Goal: Information Seeking & Learning: Understand process/instructions

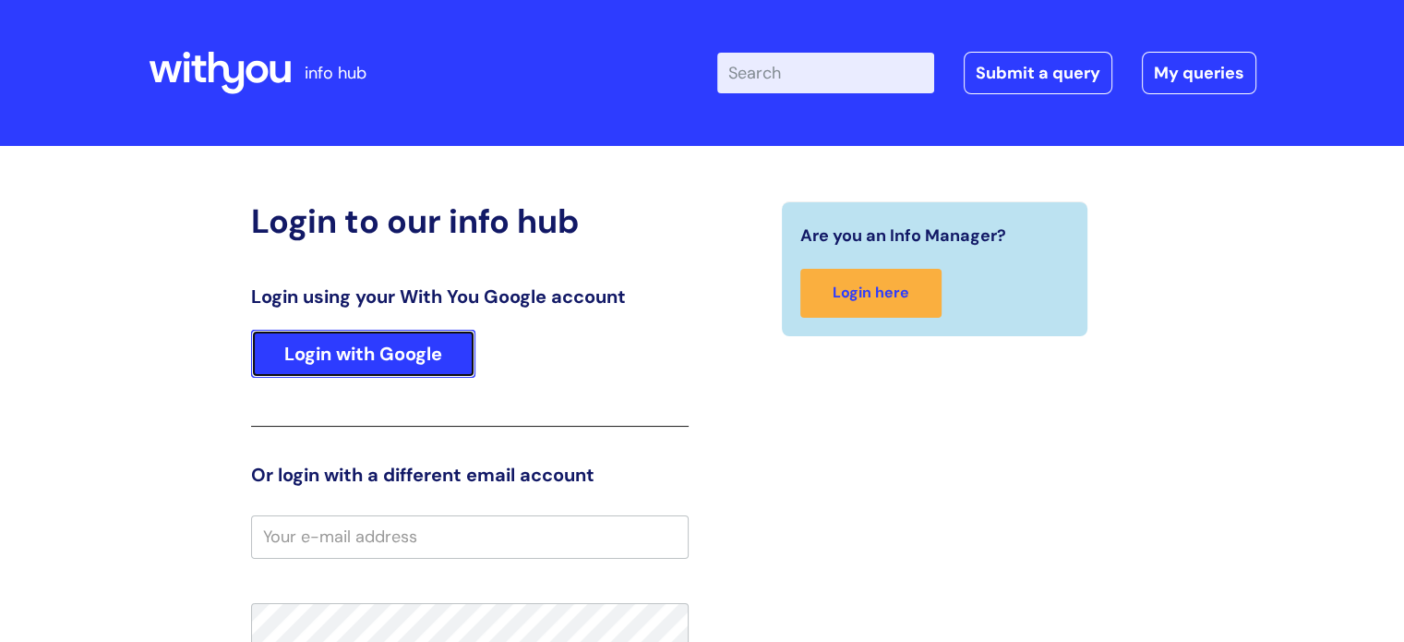
click at [428, 346] on link "Login with Google" at bounding box center [363, 354] width 224 height 48
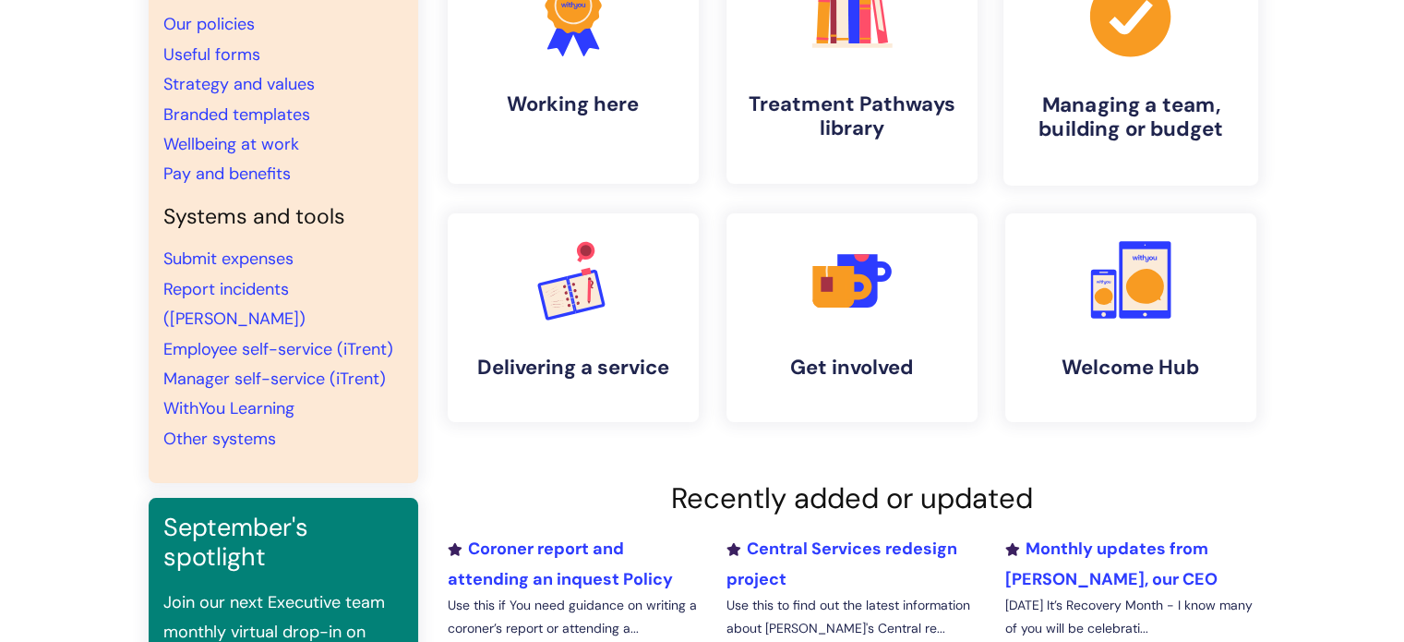
scroll to position [213, 0]
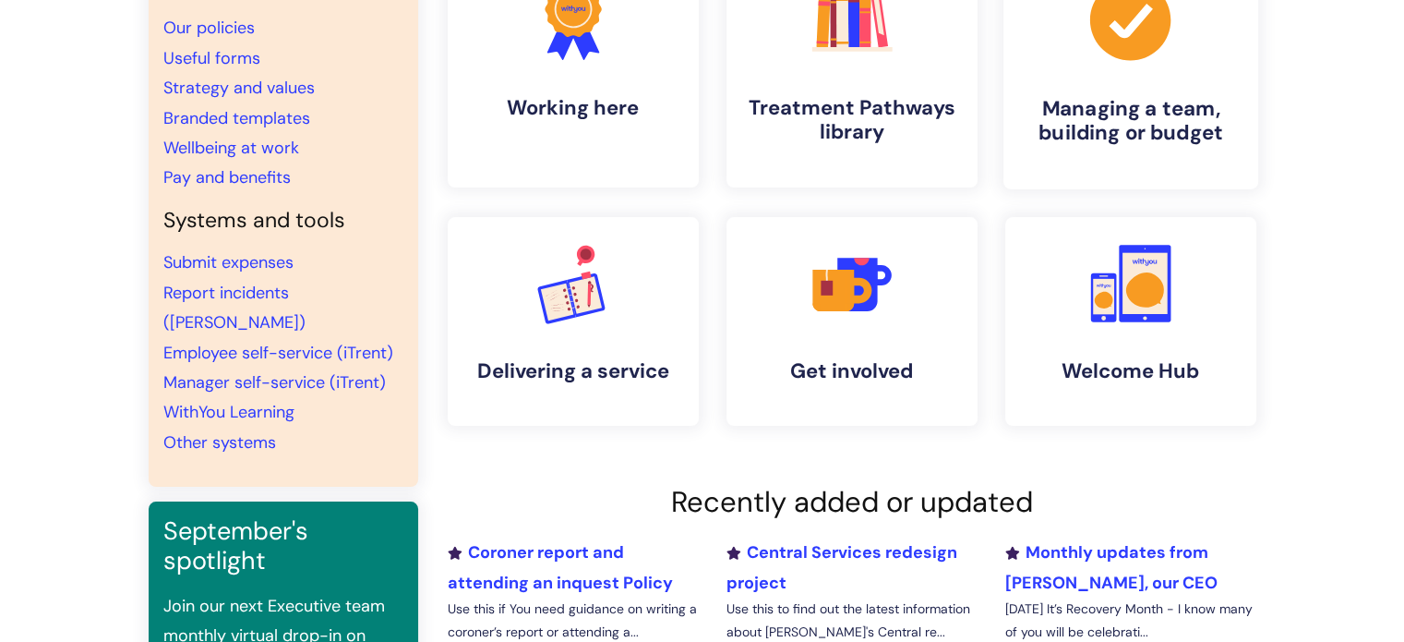
scroll to position [273, 0]
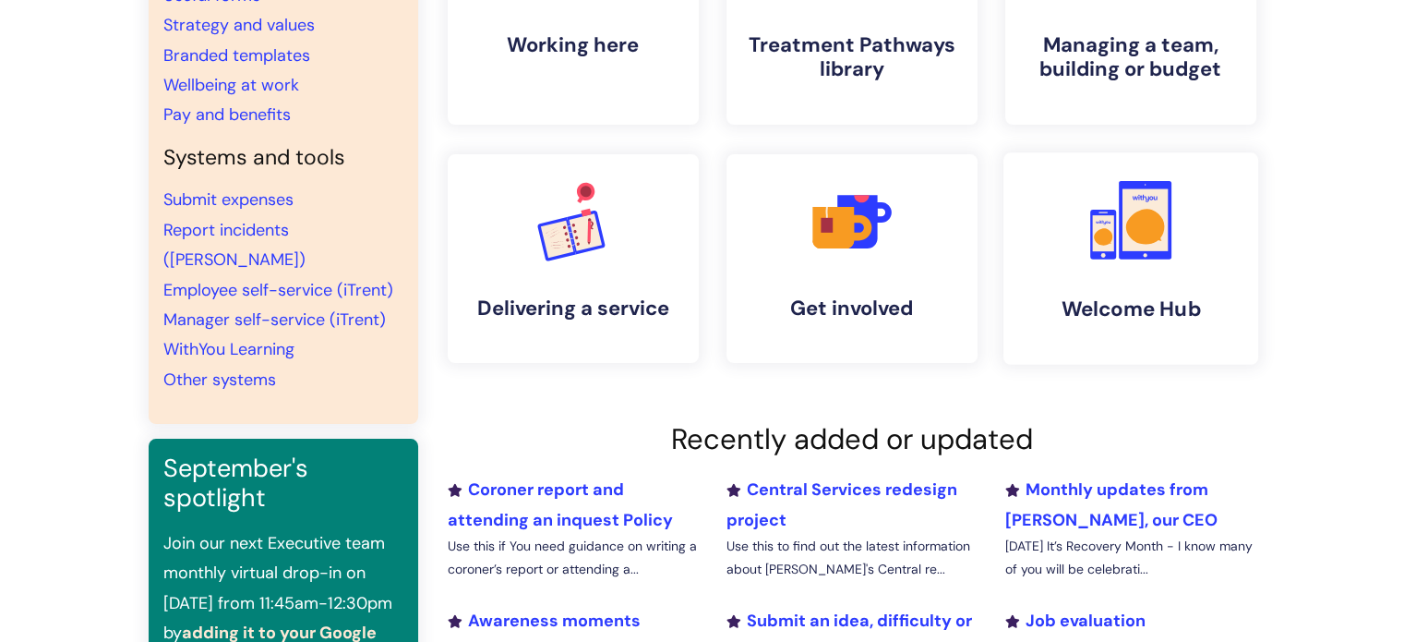
click at [1189, 296] on h4 "Welcome Hub" at bounding box center [1130, 308] width 225 height 25
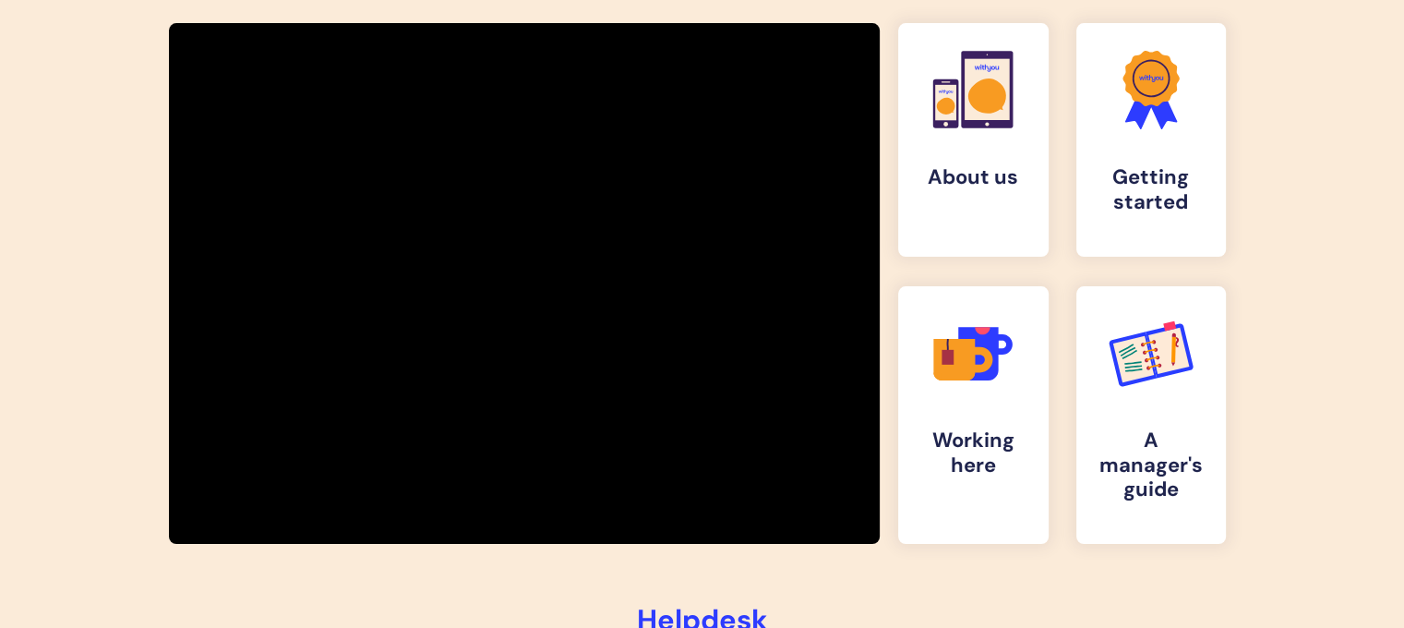
scroll to position [325, 0]
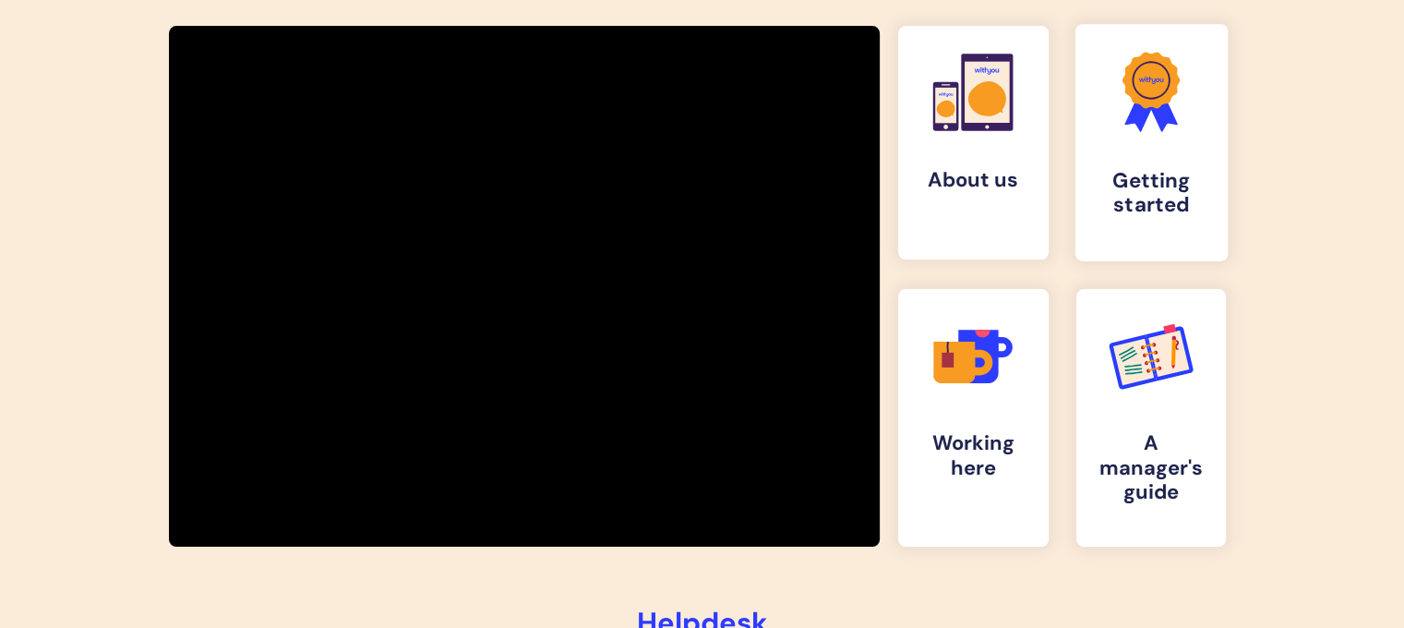
click at [1110, 194] on h4 "Getting started" at bounding box center [1151, 194] width 122 height 50
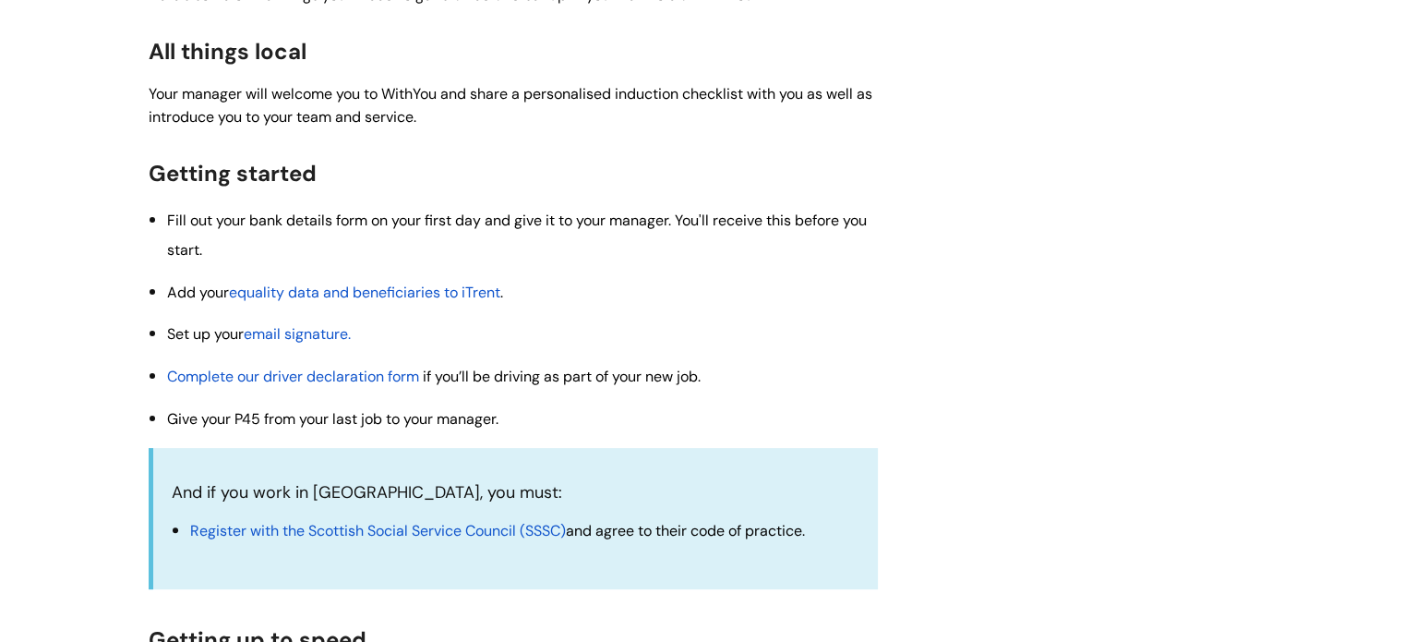
scroll to position [365, 0]
click at [300, 296] on span "equality data and beneficiaries to iTrent" at bounding box center [364, 292] width 271 height 19
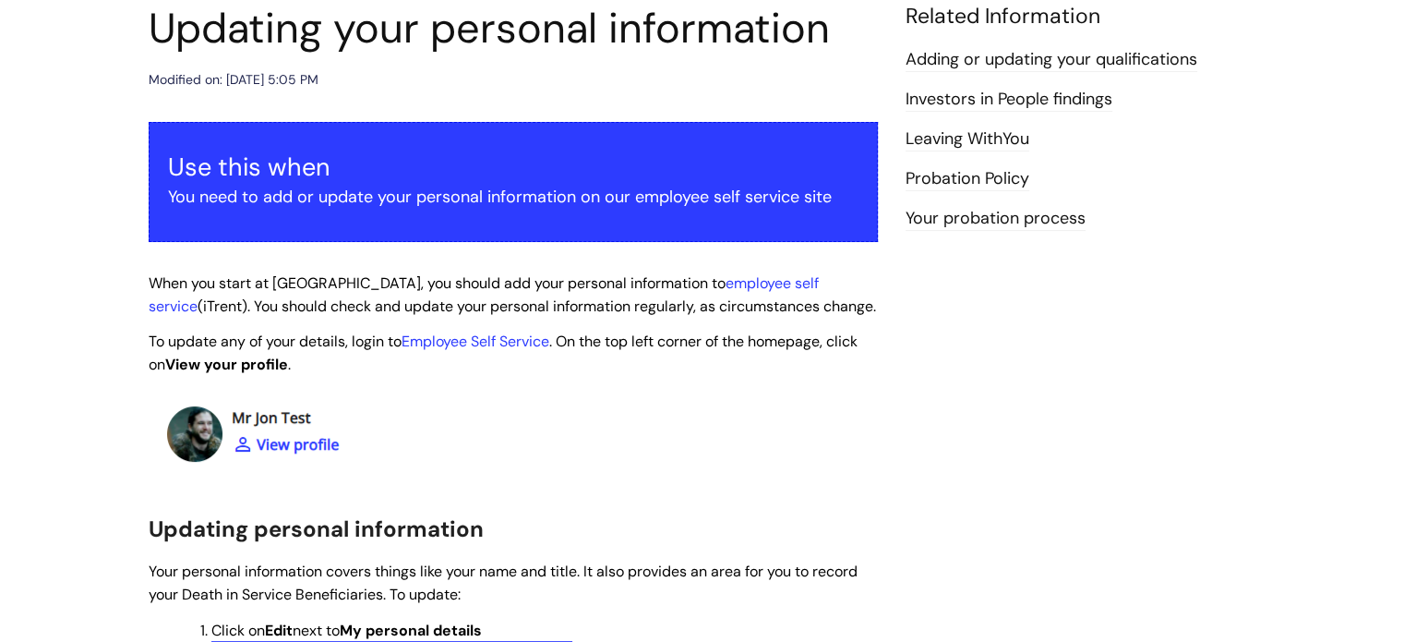
scroll to position [228, 0]
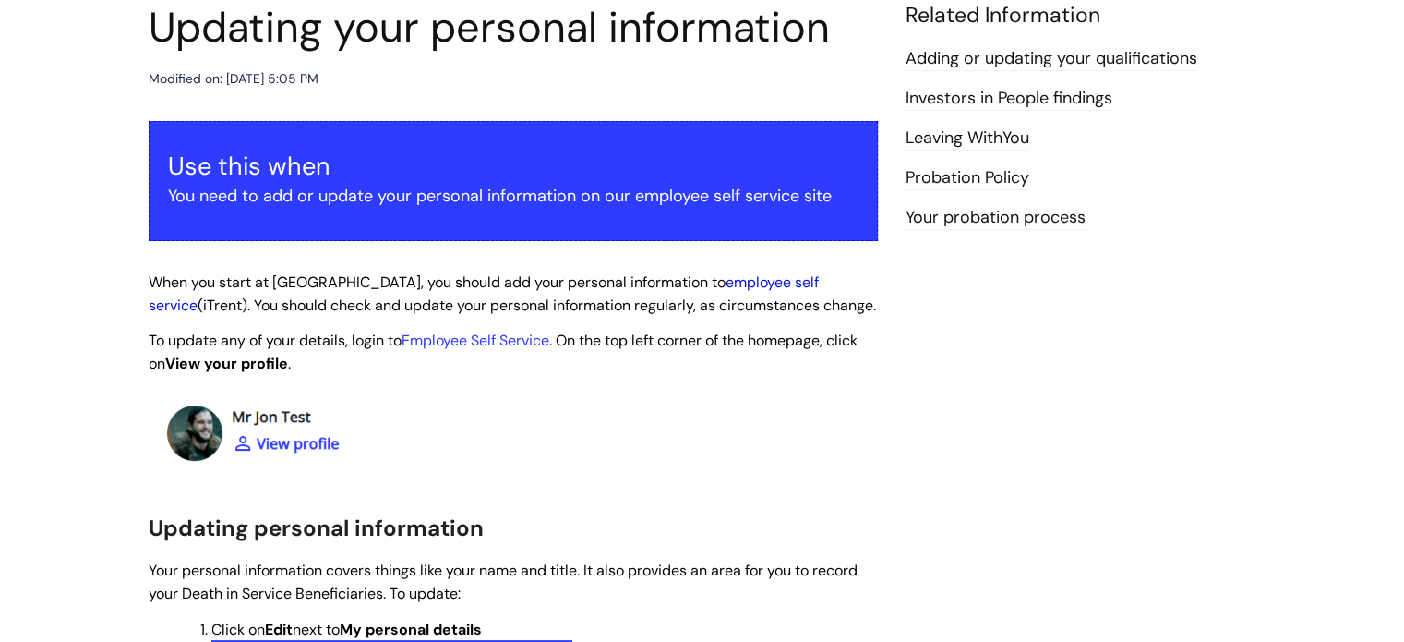
click at [720, 279] on link "employee self service" at bounding box center [484, 293] width 670 height 42
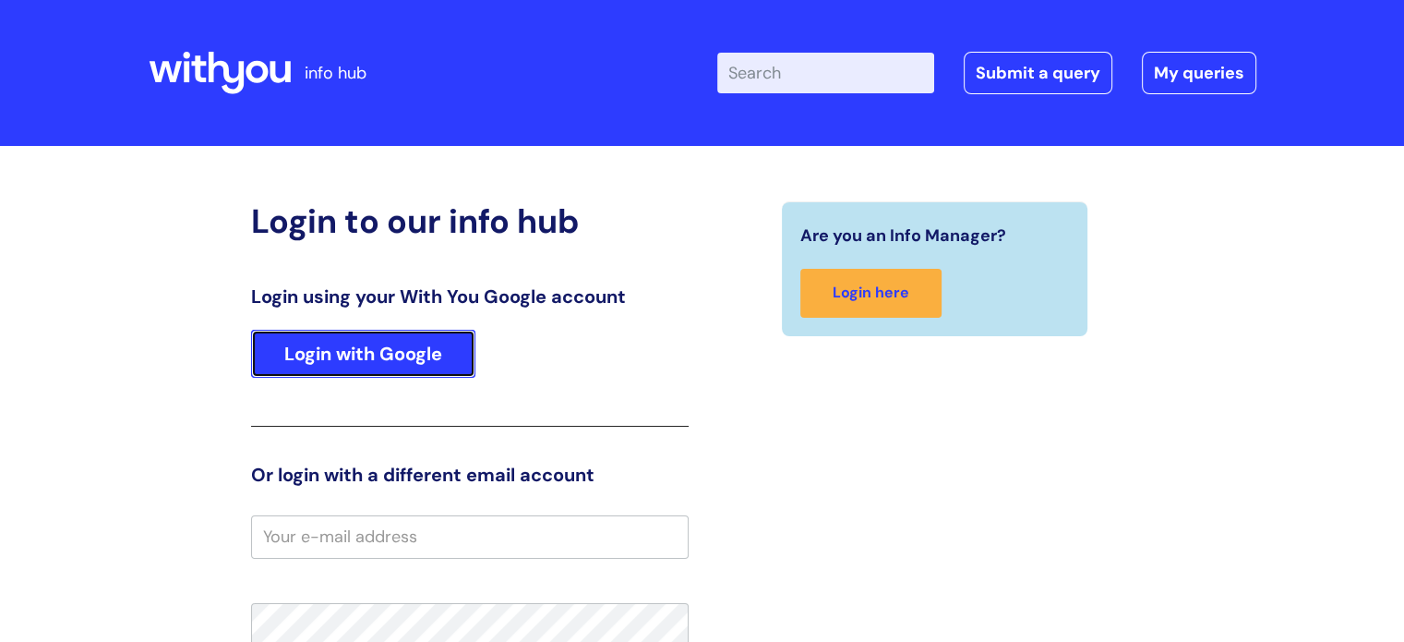
click at [356, 343] on link "Login with Google" at bounding box center [363, 354] width 224 height 48
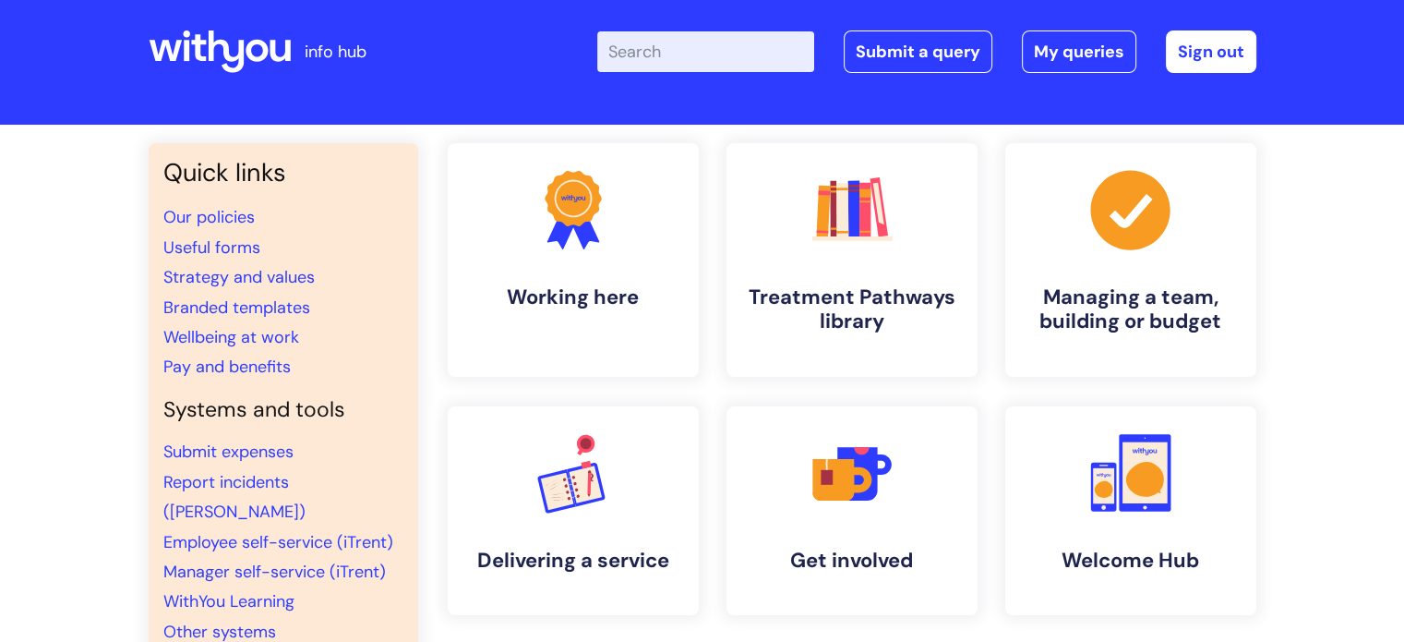
scroll to position [20, 0]
